Goal: Information Seeking & Learning: Learn about a topic

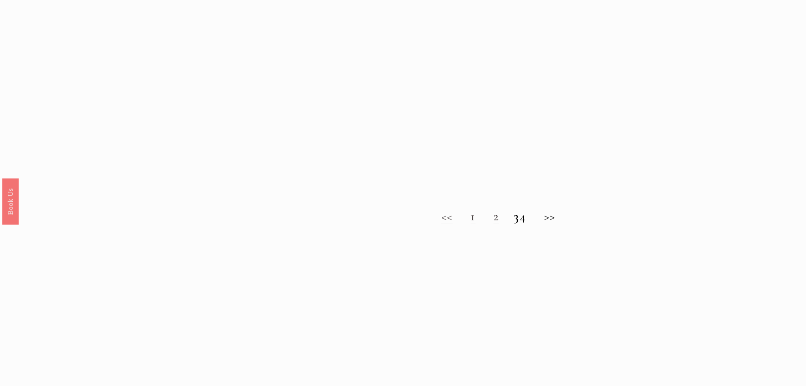
scroll to position [804, 0]
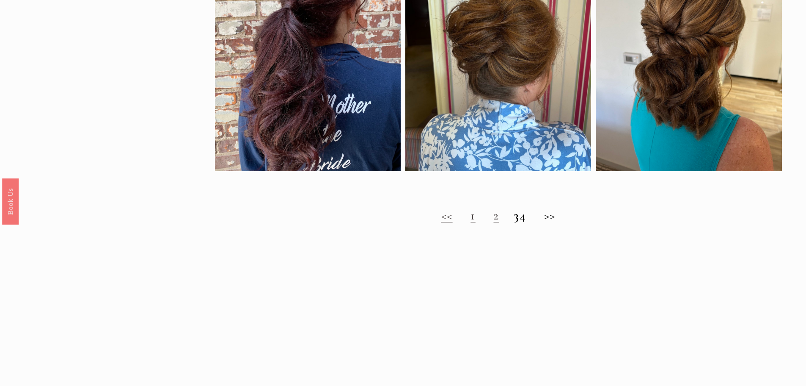
click at [494, 223] on link "2" at bounding box center [497, 215] width 6 height 16
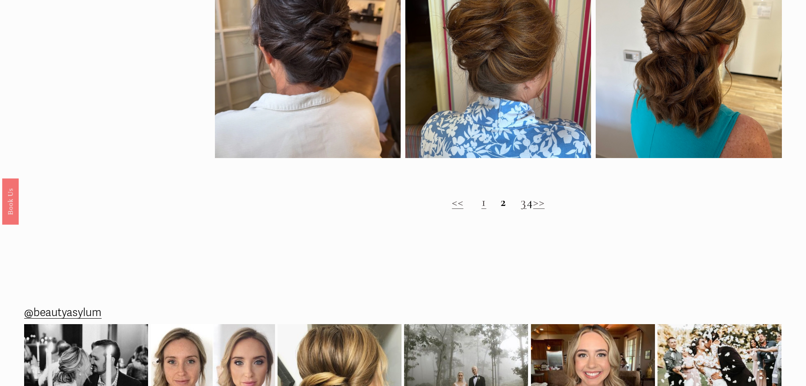
scroll to position [847, 0]
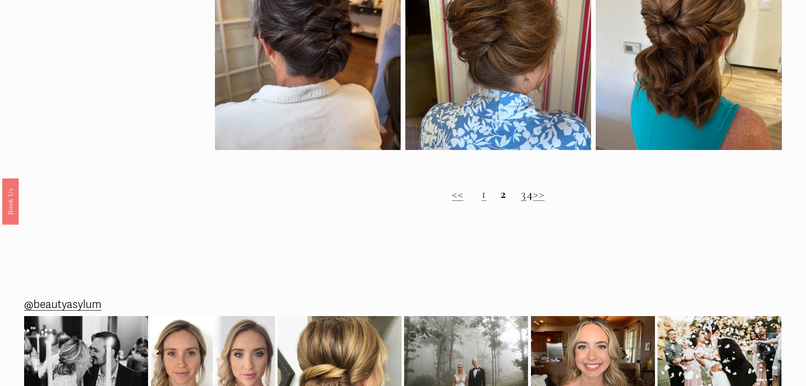
click at [521, 202] on link "3" at bounding box center [524, 194] width 6 height 16
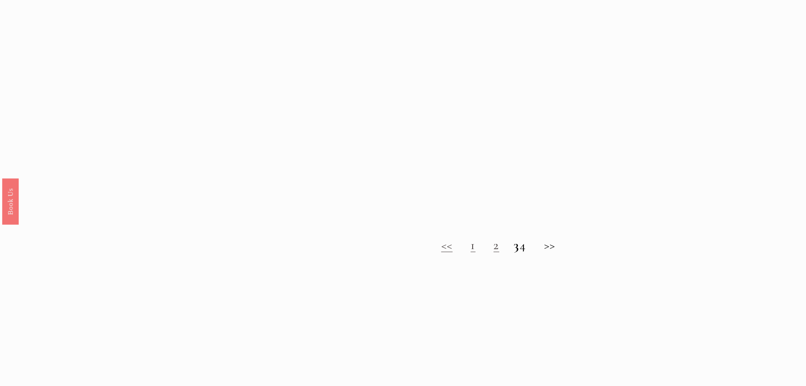
scroll to position [847, 0]
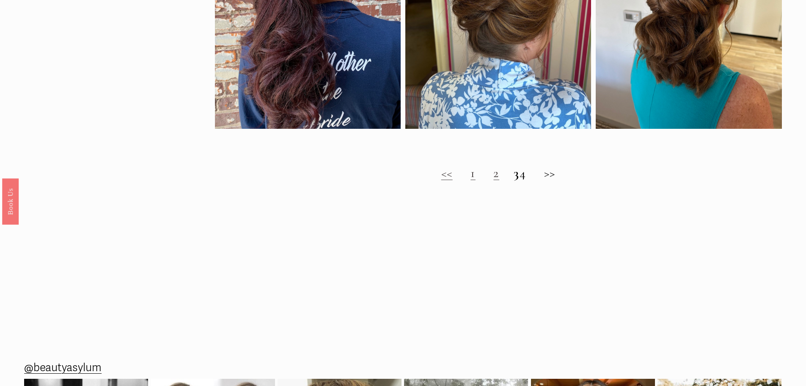
click at [532, 178] on h2 "<< 1 2 3 4 >>" at bounding box center [498, 173] width 567 height 15
click at [528, 188] on div "<< 1 2 3 4 >>" at bounding box center [498, 173] width 567 height 37
